Goal: Task Accomplishment & Management: Use online tool/utility

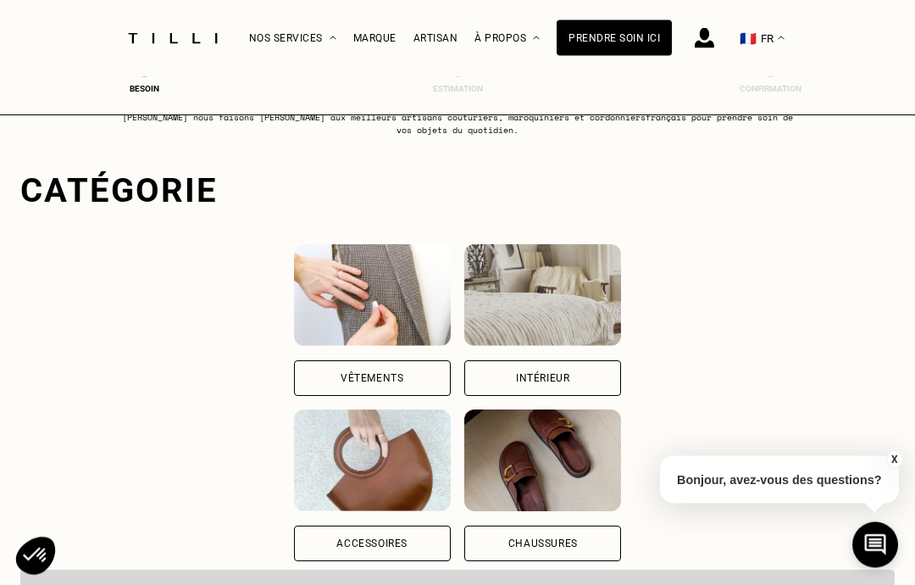
scroll to position [64, 0]
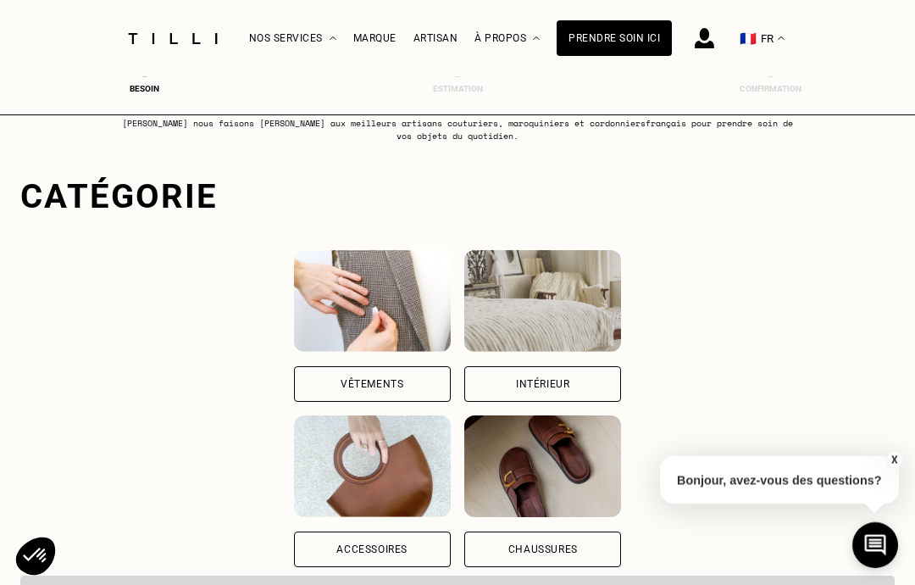
click at [341, 383] on div "Vêtements" at bounding box center [372, 384] width 63 height 10
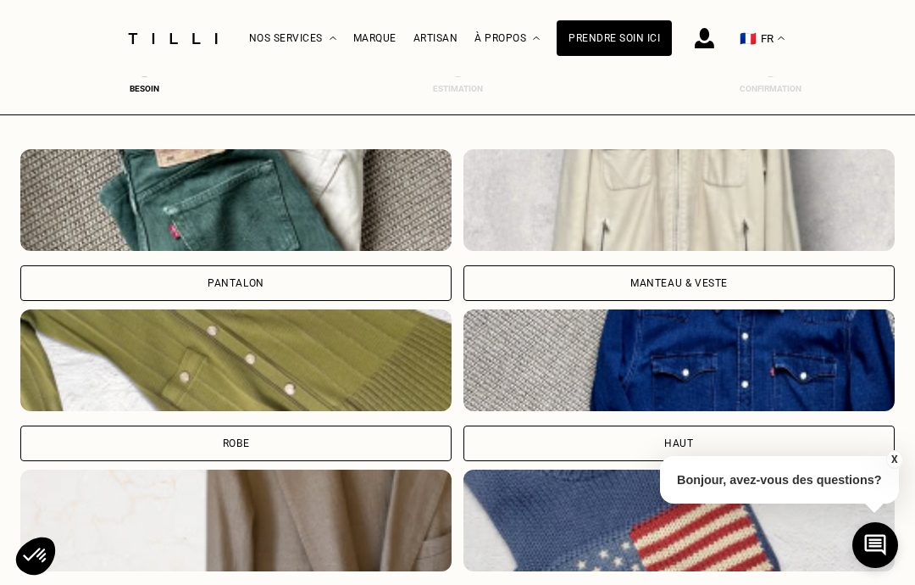
scroll to position [536, 0]
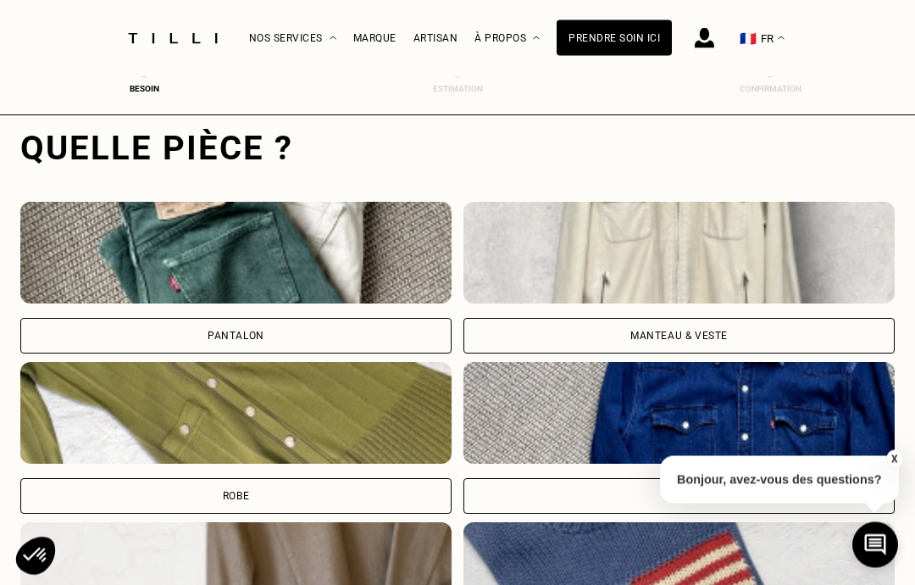
click at [737, 335] on div "Manteau & Veste" at bounding box center [679, 337] width 431 height 36
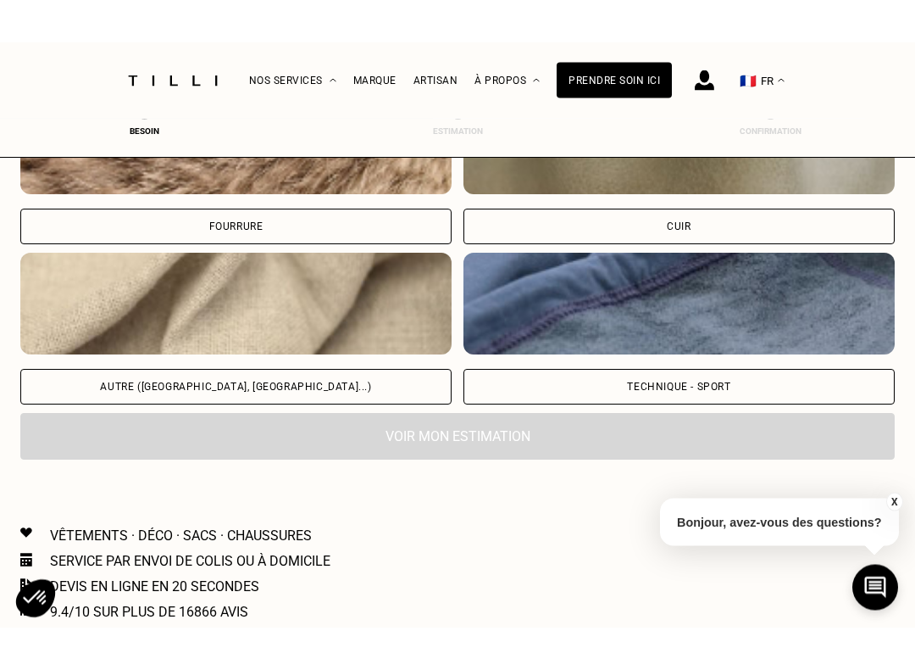
scroll to position [2110, 0]
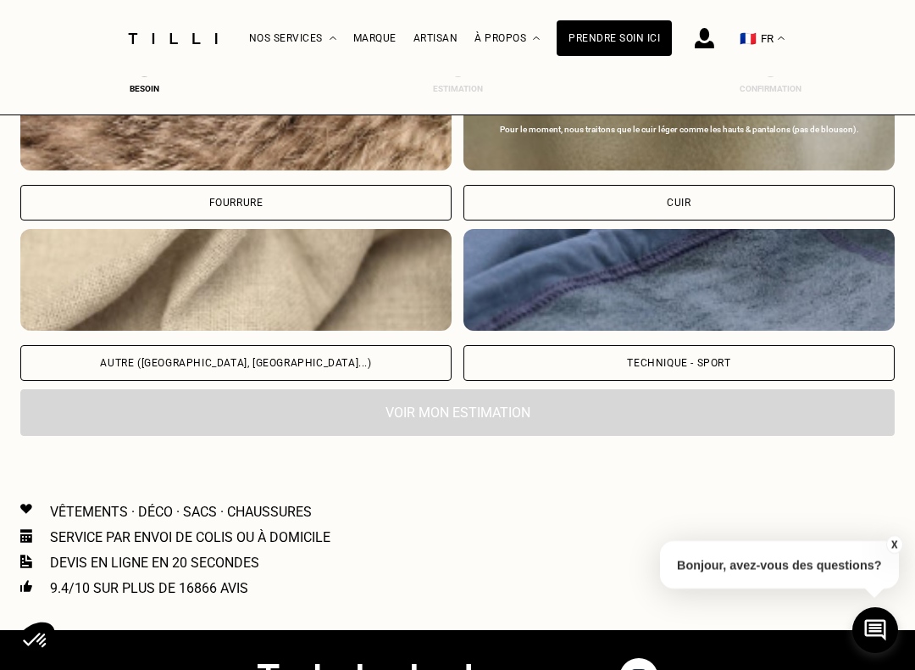
click at [288, 378] on div "Autre ([GEOGRAPHIC_DATA], [GEOGRAPHIC_DATA]...)" at bounding box center [235, 363] width 431 height 36
select select "FR"
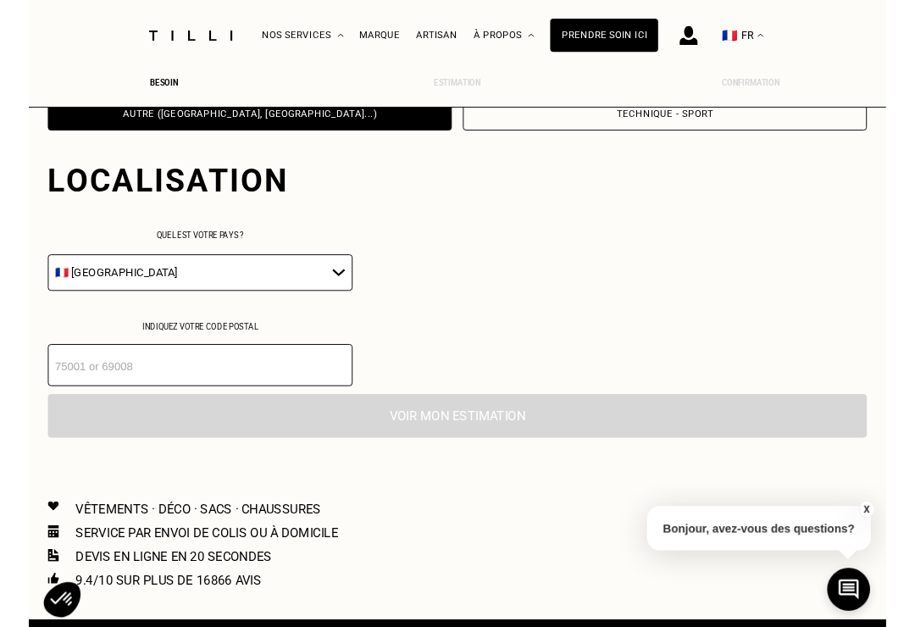
scroll to position [2386, 0]
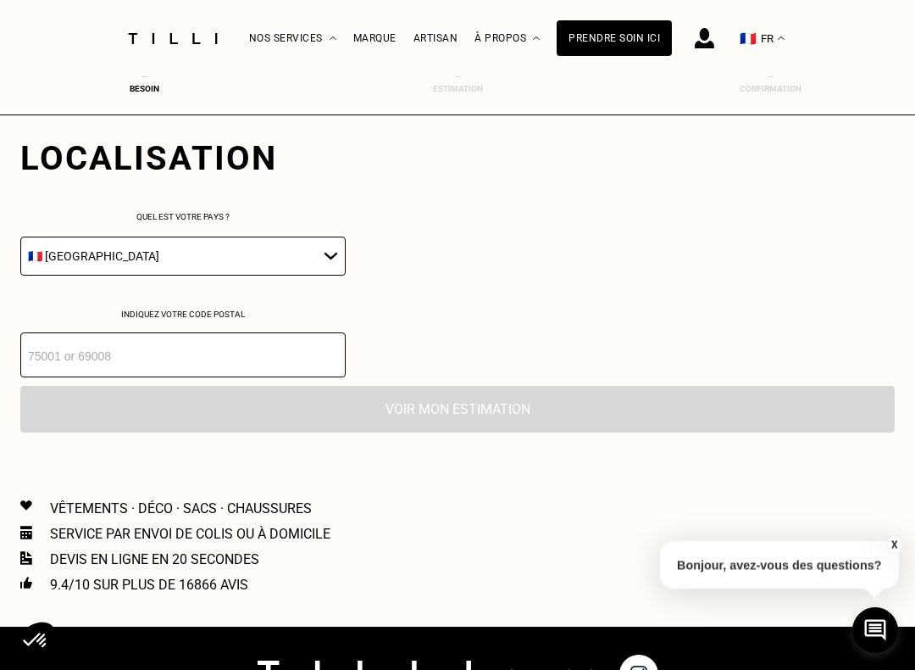
click at [263, 369] on input "number" at bounding box center [183, 354] width 326 height 45
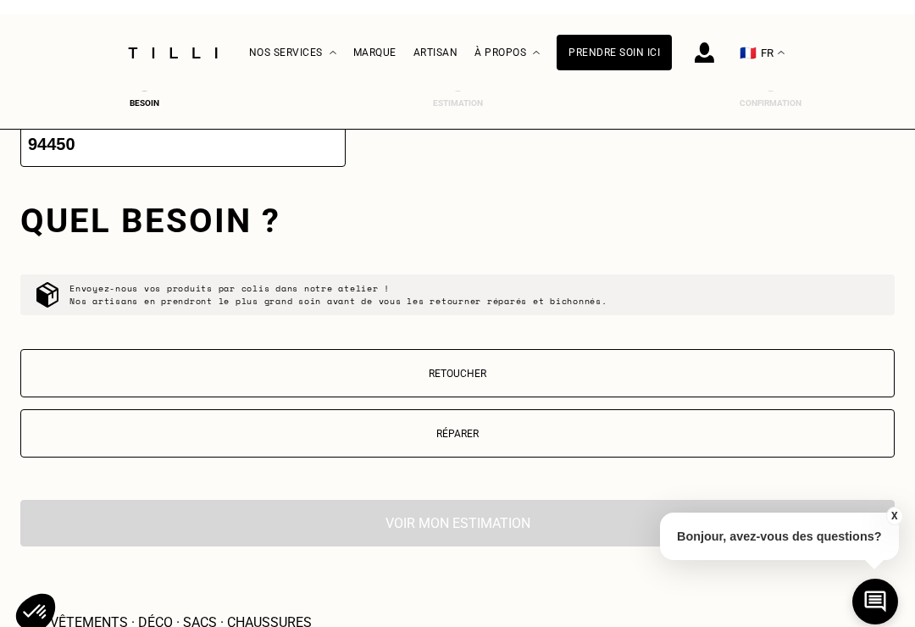
scroll to position [2626, 0]
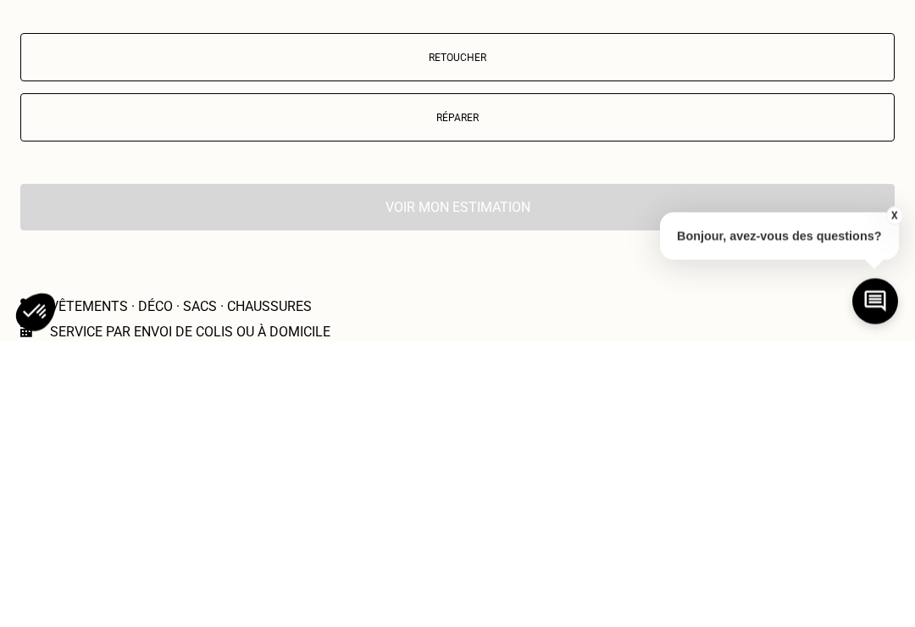
type input "94450"
click at [481, 380] on button "Réparer" at bounding box center [457, 404] width 875 height 48
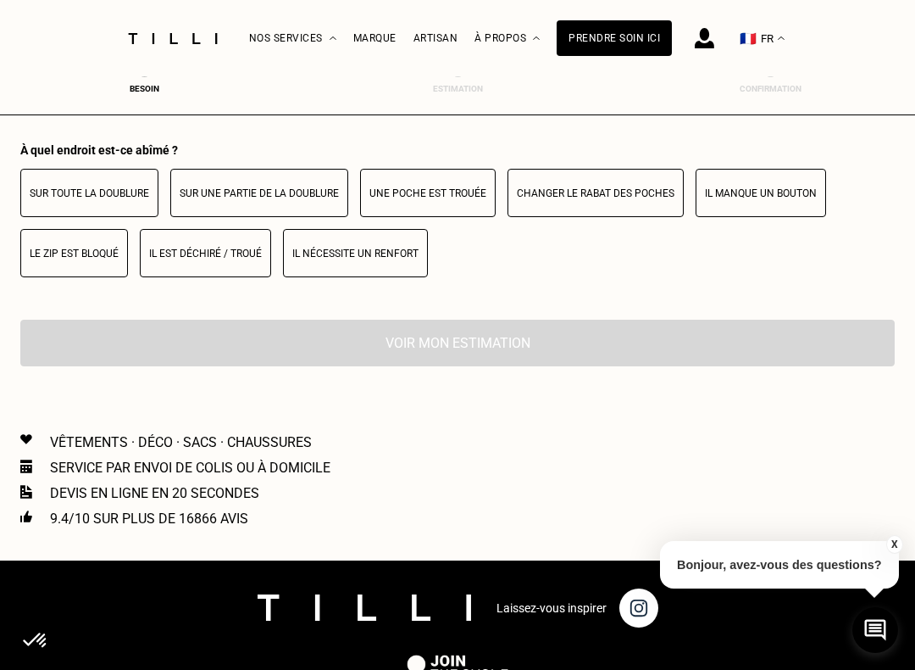
scroll to position [2941, 0]
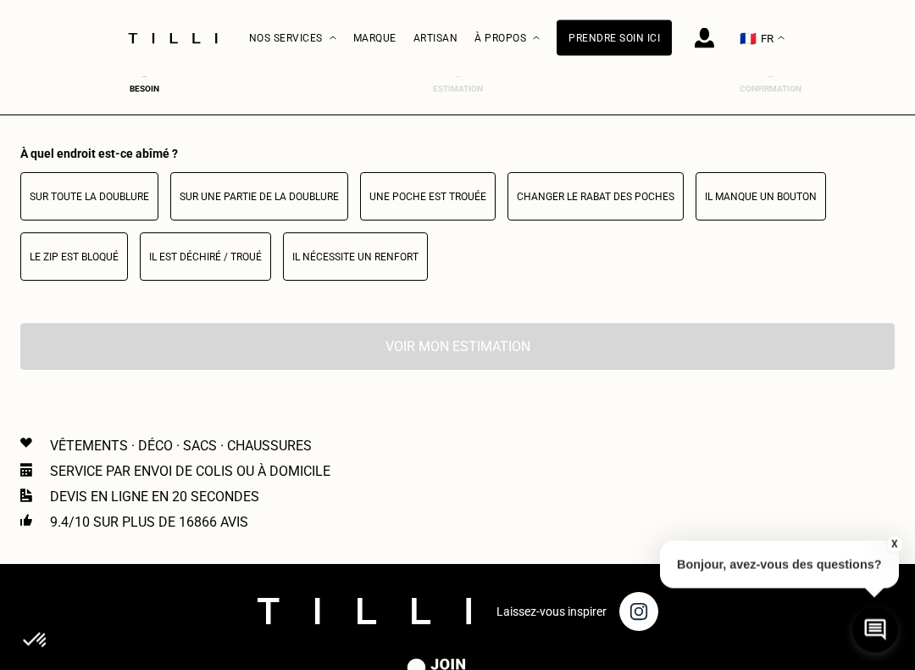
click at [212, 264] on p "Il est déchiré / troué" at bounding box center [205, 258] width 113 height 12
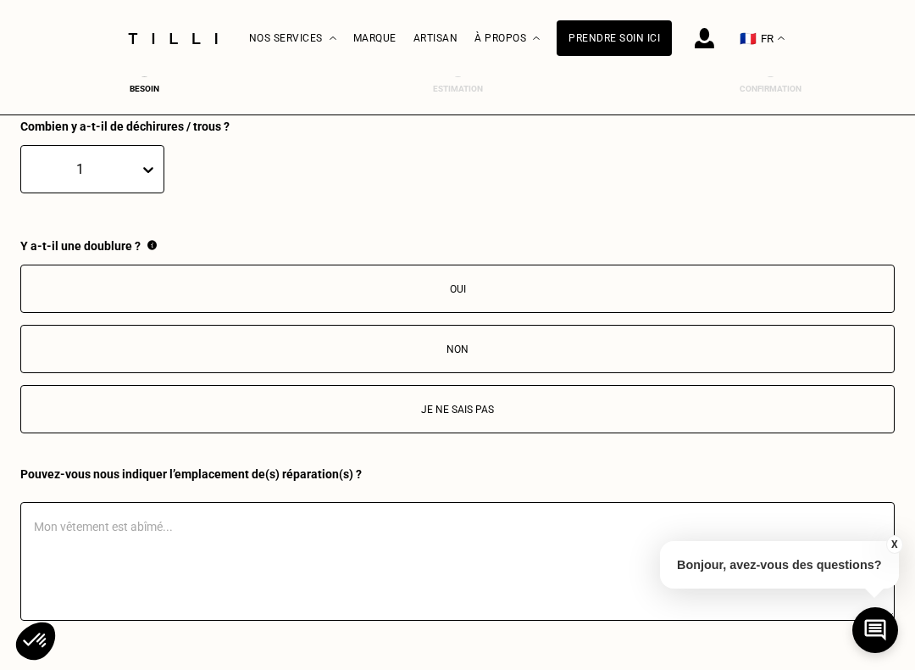
scroll to position [3149, 0]
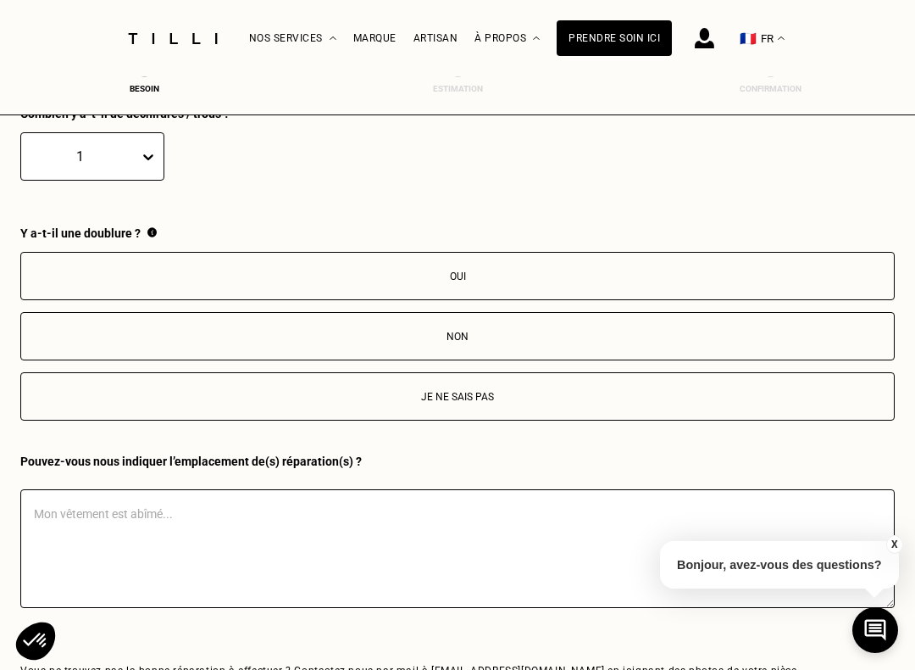
click at [566, 282] on p "Oui" at bounding box center [458, 276] width 856 height 12
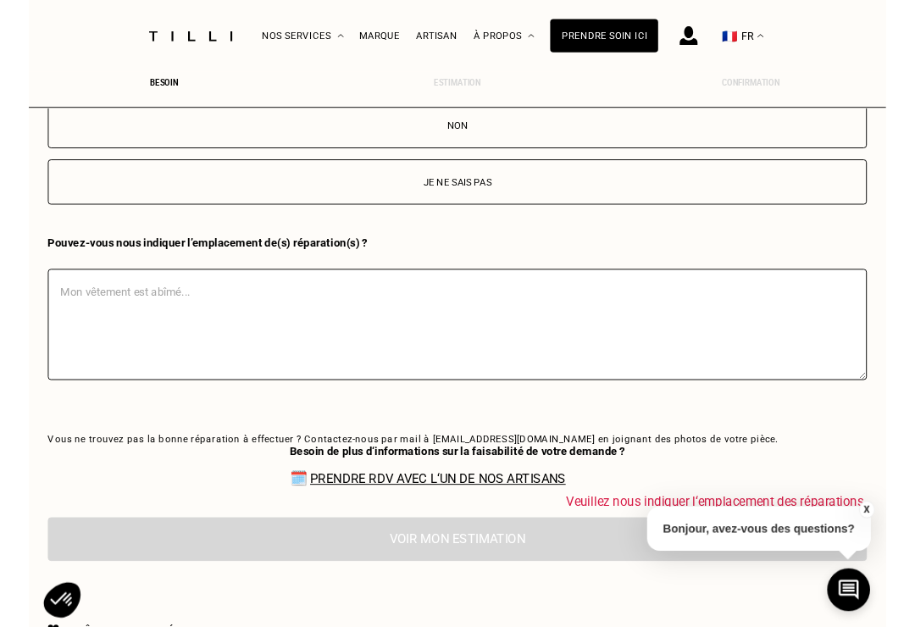
scroll to position [3361, 0]
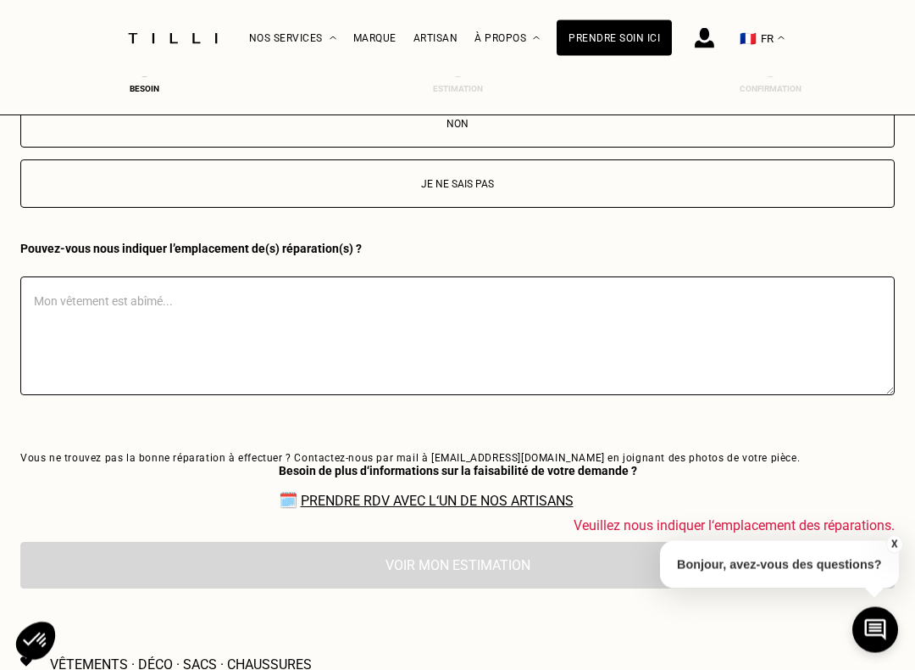
click at [248, 341] on textarea at bounding box center [457, 336] width 875 height 119
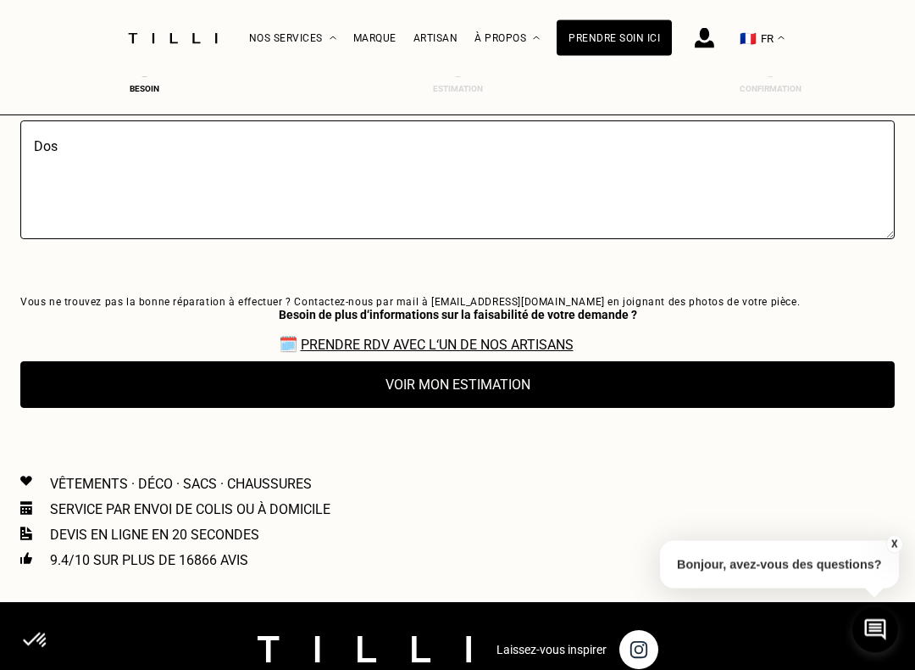
scroll to position [3519, 0]
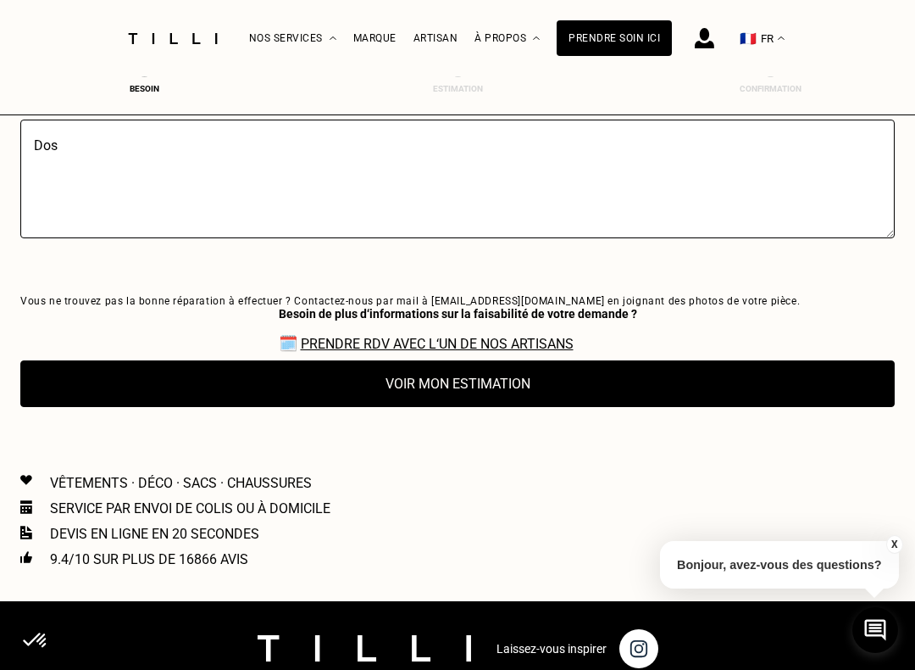
type textarea "Dos"
click at [515, 407] on button "Voir mon estimation" at bounding box center [457, 383] width 875 height 47
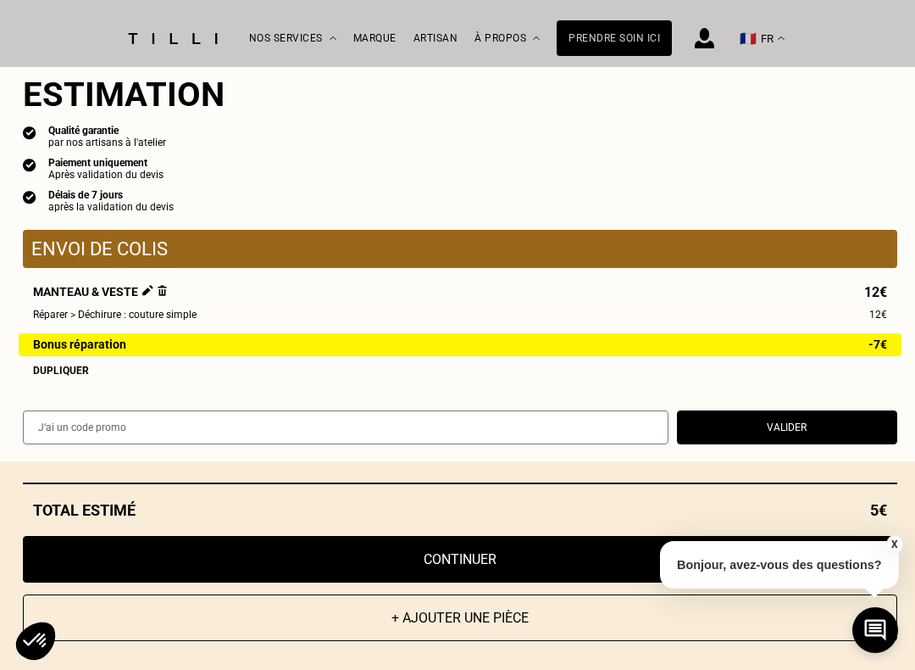
scroll to position [4026, 0]
click at [492, 558] on button "Continuer" at bounding box center [460, 559] width 875 height 47
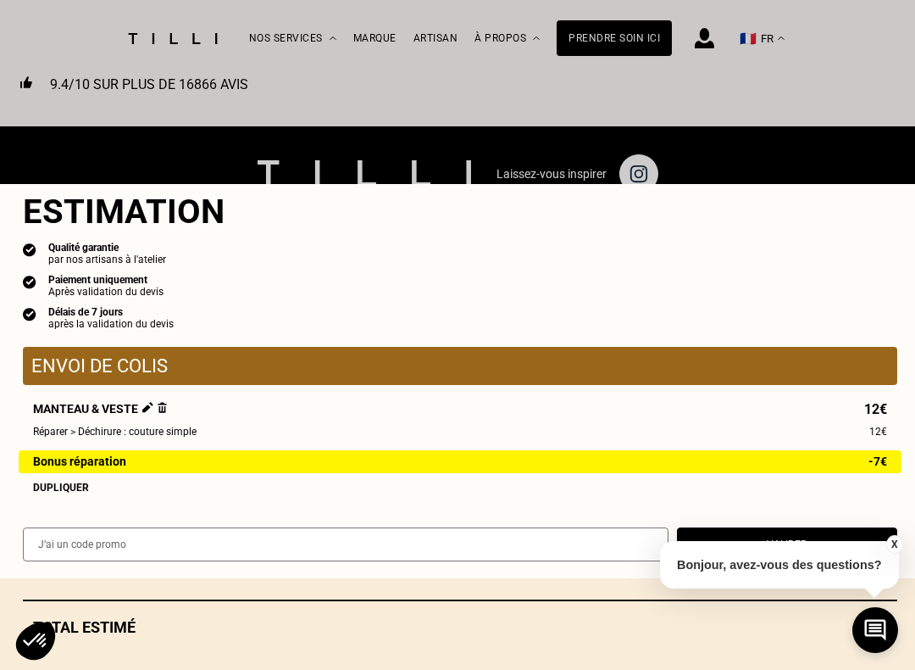
scroll to position [758, 0]
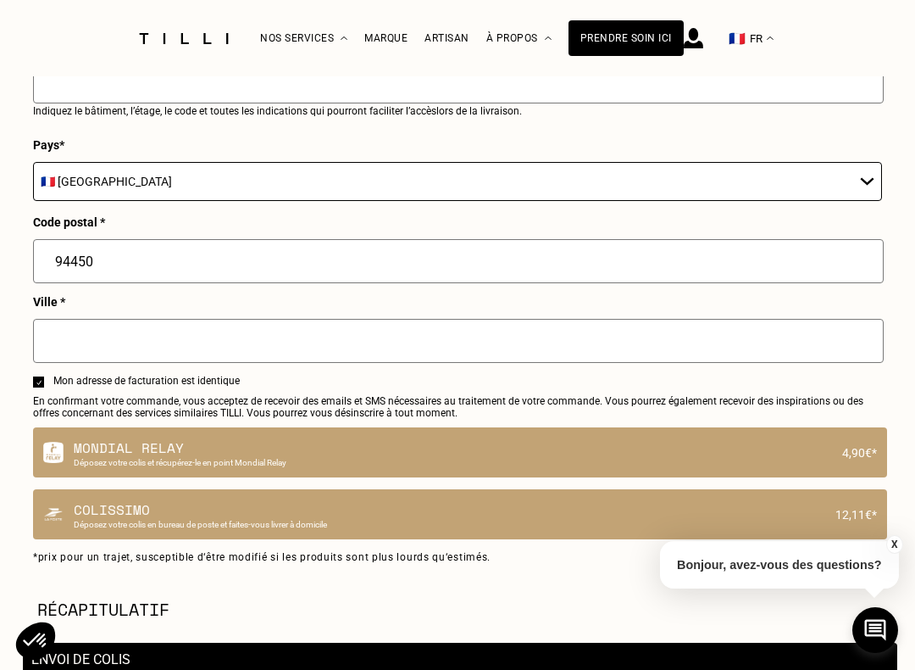
select select "FR"
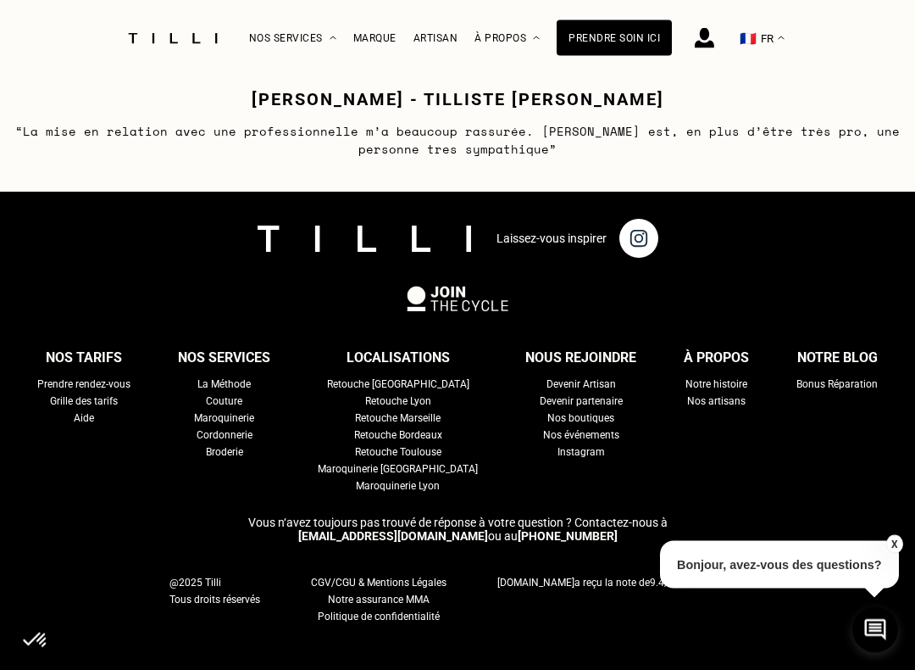
scroll to position [1765, 0]
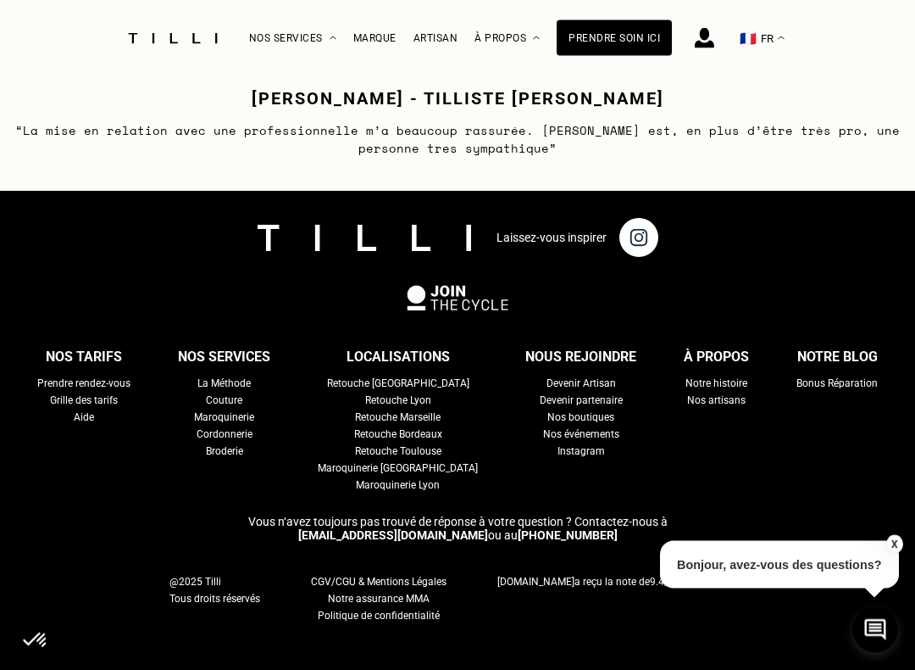
click at [420, 392] on div "Retouche [GEOGRAPHIC_DATA]" at bounding box center [398, 384] width 142 height 17
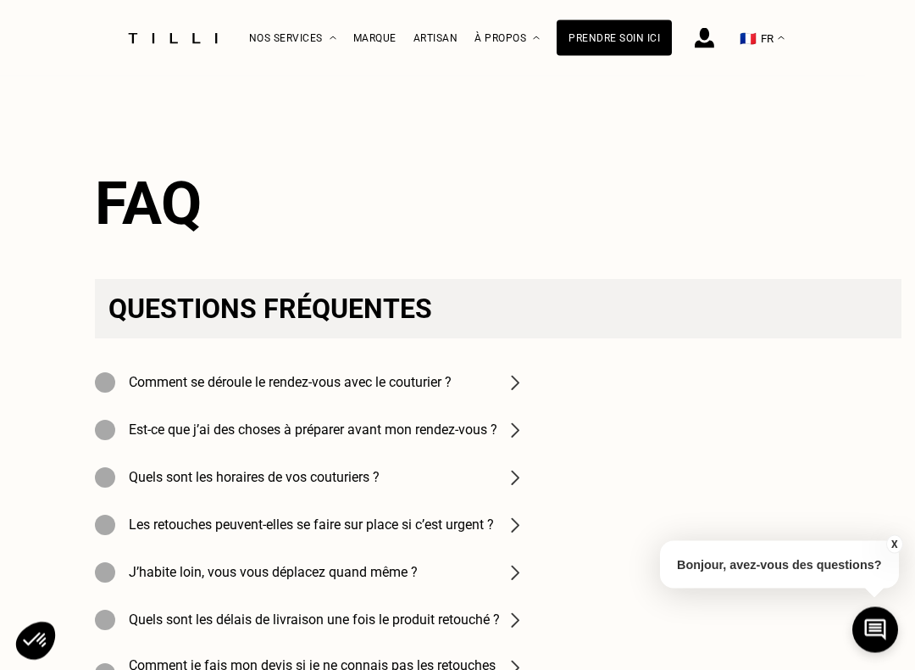
scroll to position [4893, 0]
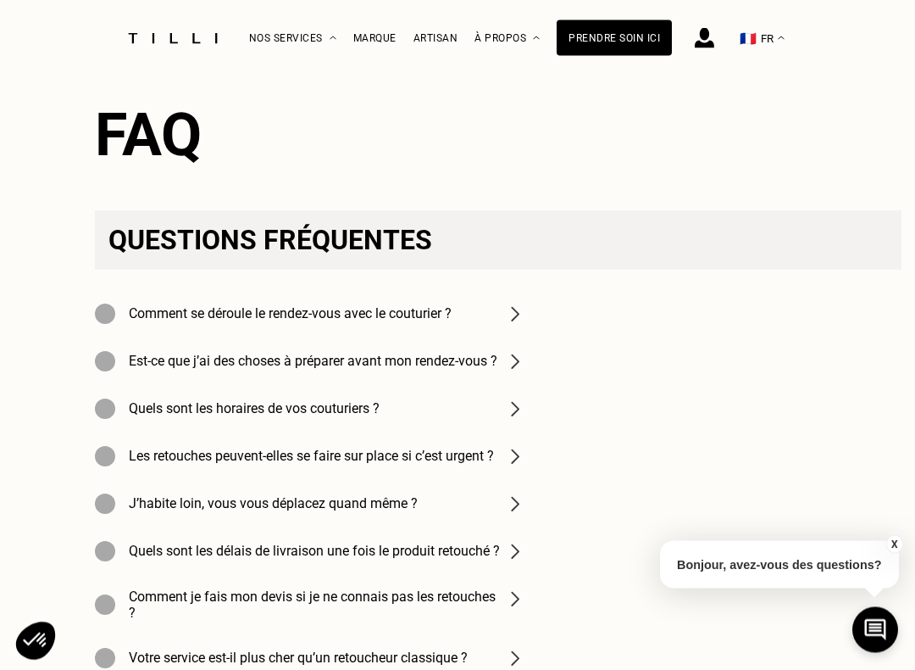
click at [515, 325] on img at bounding box center [515, 314] width 20 height 20
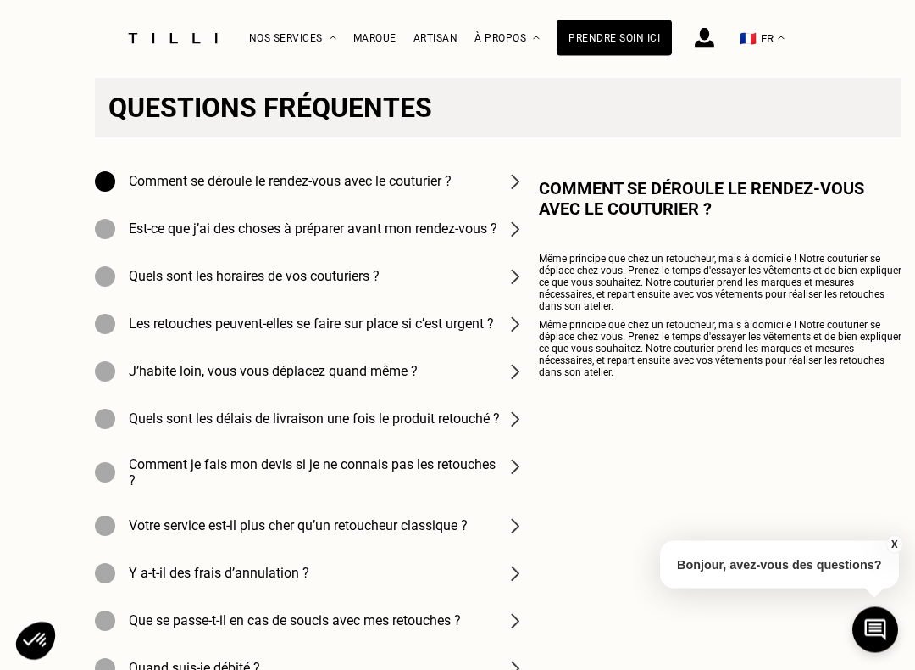
scroll to position [5044, 0]
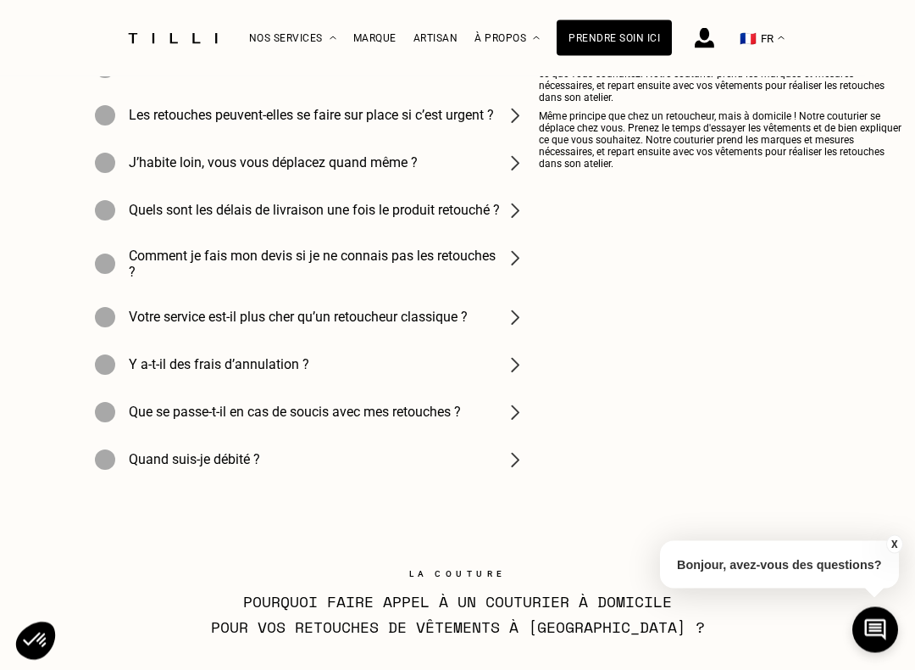
click at [511, 328] on img at bounding box center [515, 318] width 20 height 20
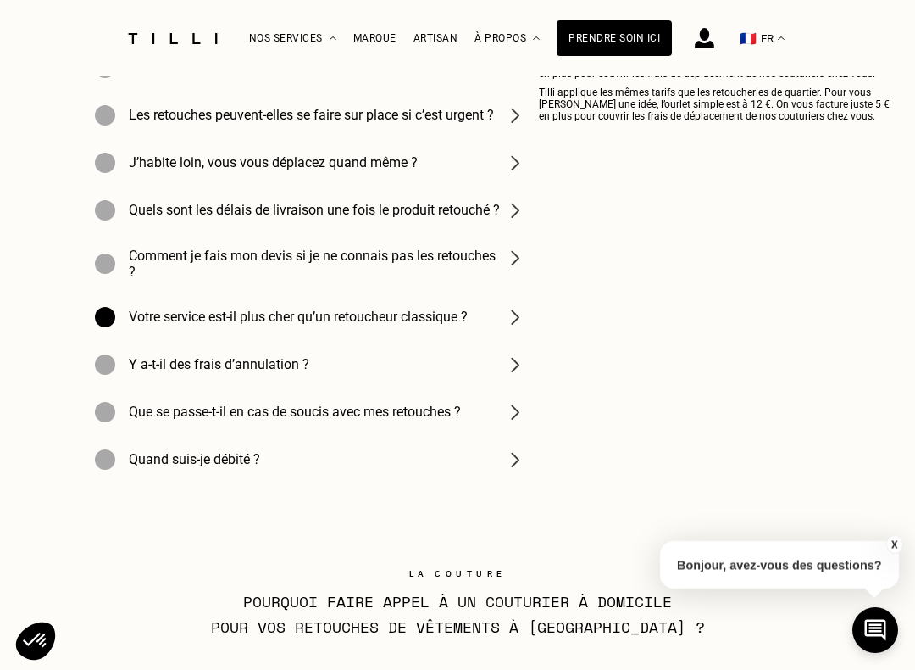
click at [520, 327] on img at bounding box center [515, 317] width 20 height 20
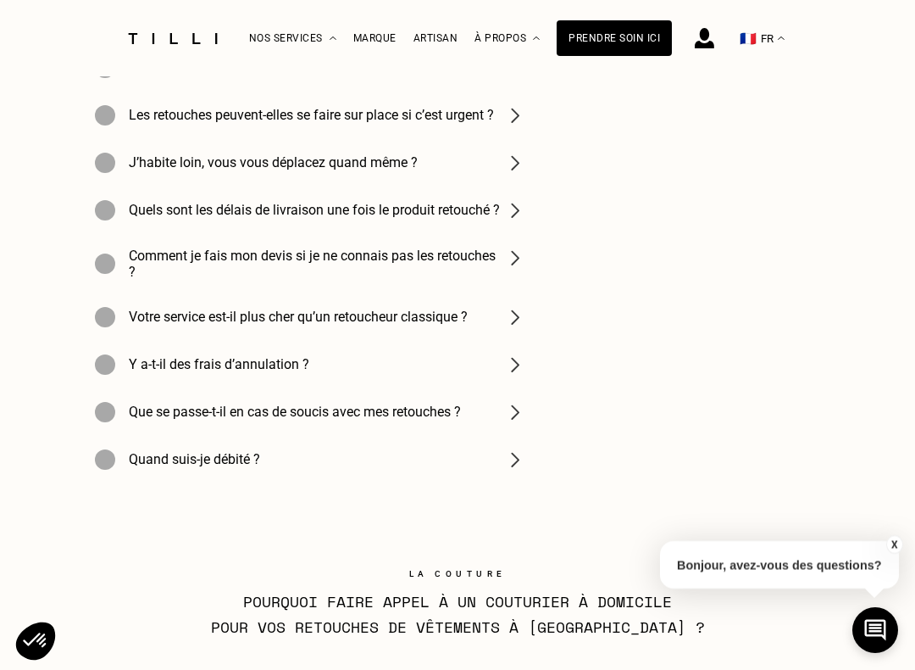
click at [468, 321] on h4 "Votre service est-il plus cher qu’un retoucheur classique ?" at bounding box center [298, 317] width 339 height 16
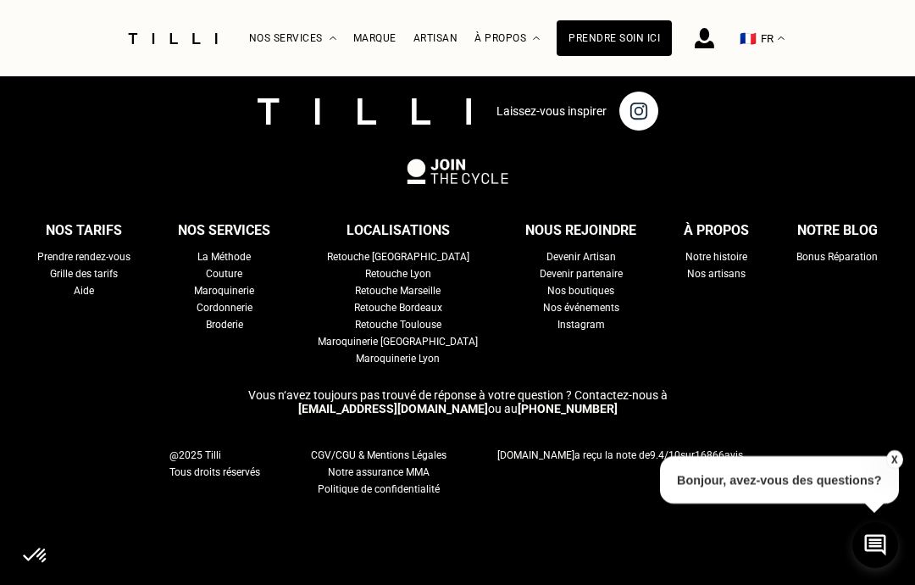
scroll to position [6507, 0]
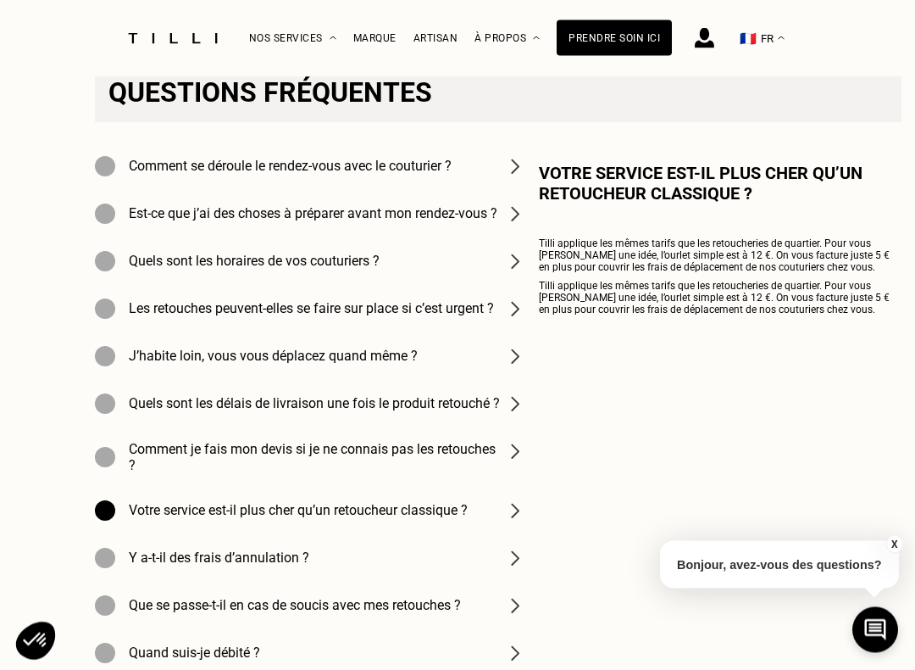
click at [513, 415] on img at bounding box center [515, 404] width 20 height 20
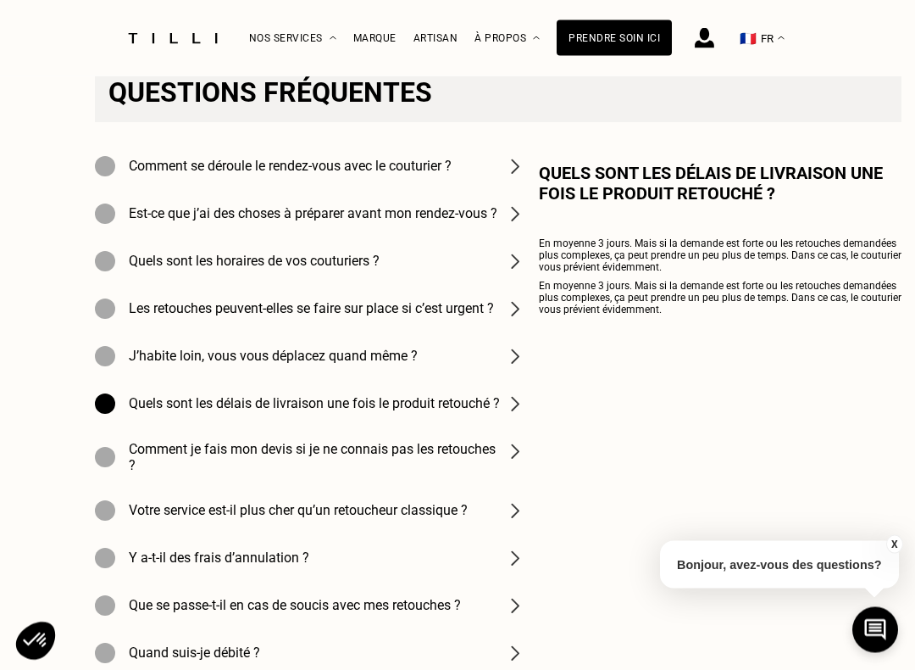
scroll to position [5041, 0]
click at [516, 520] on img at bounding box center [515, 510] width 20 height 20
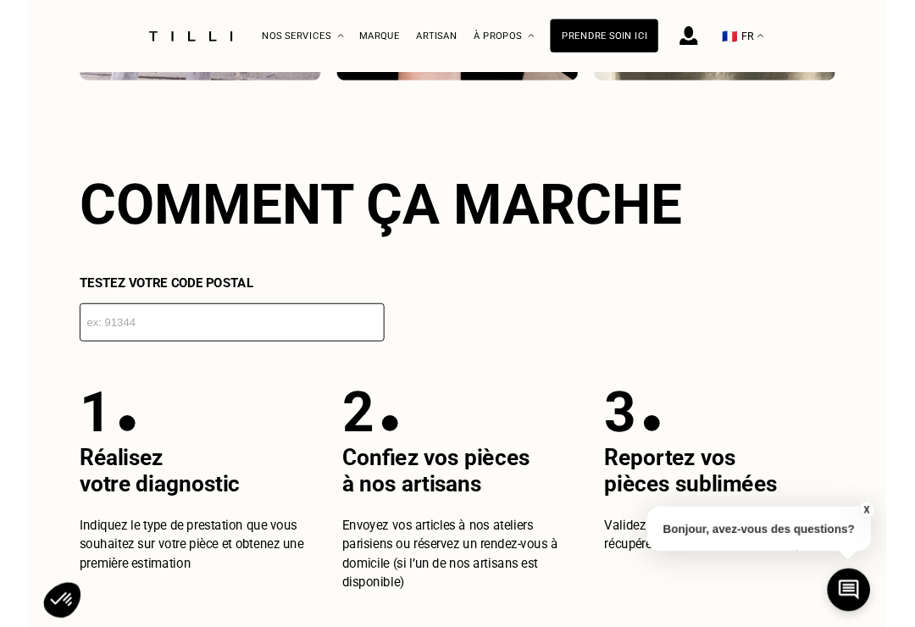
scroll to position [2724, 0]
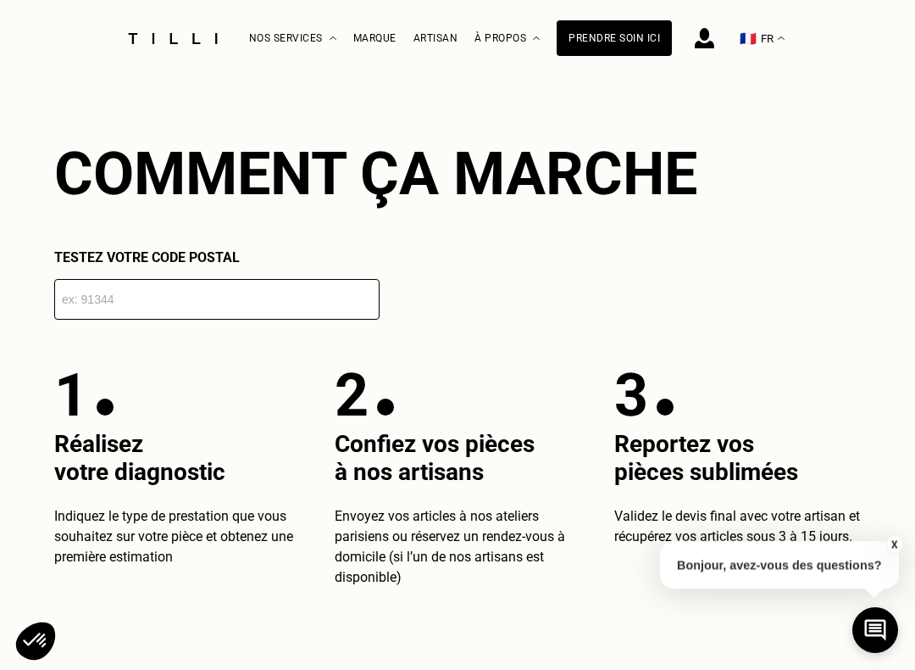
click at [198, 308] on input "number" at bounding box center [217, 299] width 326 height 41
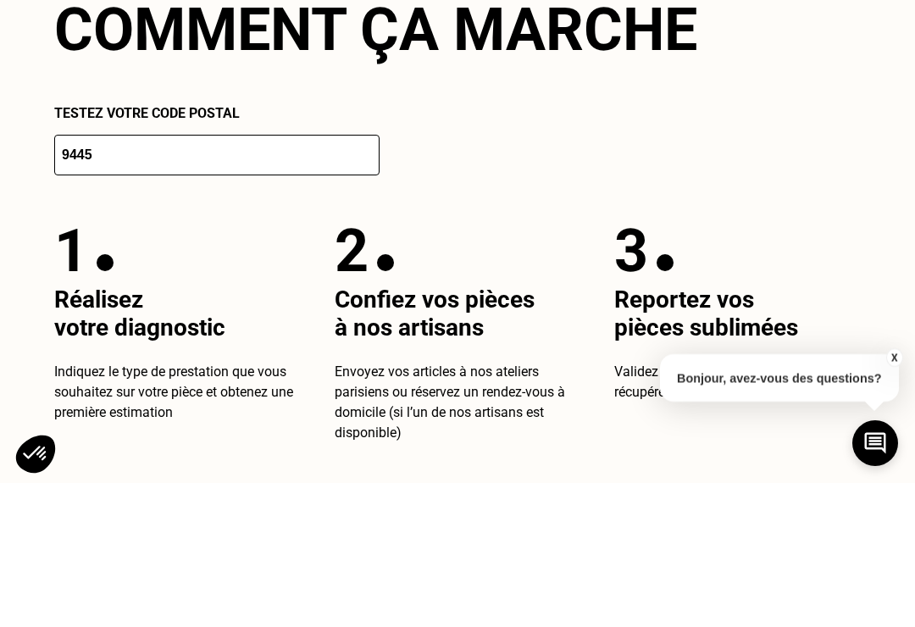
type input "94450"
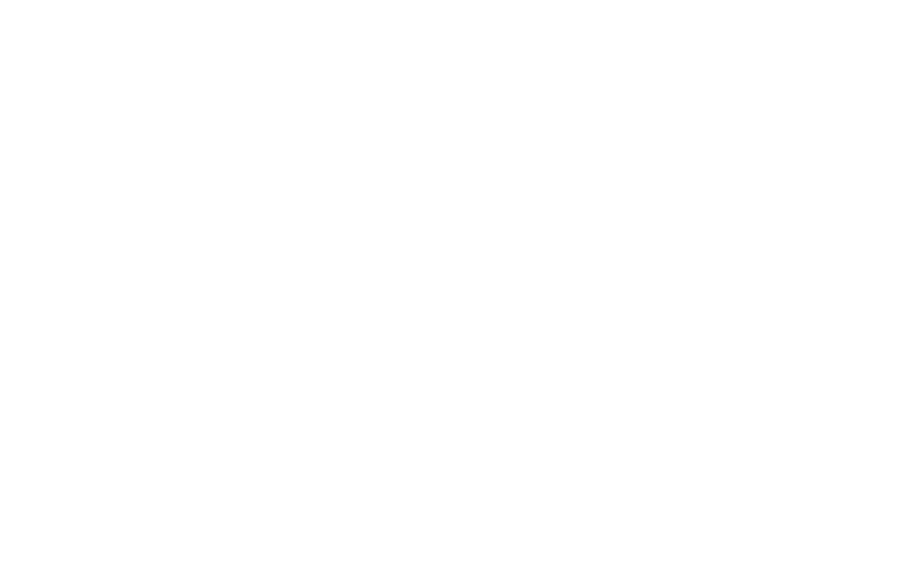
scroll to position [2802, 0]
